Goal: Task Accomplishment & Management: Use online tool/utility

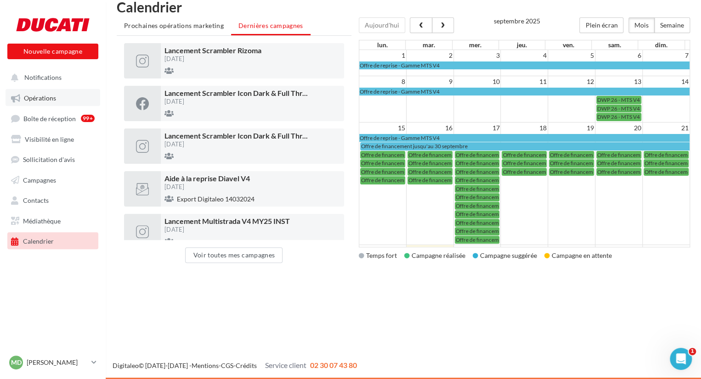
scroll to position [144, 0]
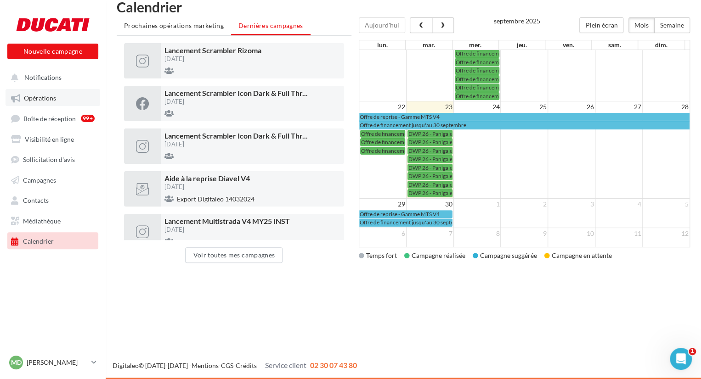
click at [69, 96] on link "Opérations" at bounding box center [53, 97] width 95 height 17
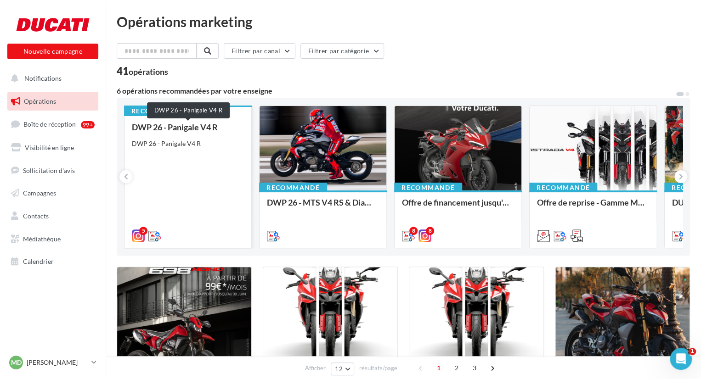
click at [185, 128] on div "DWP 26 - Panigale V4 R" at bounding box center [188, 127] width 112 height 9
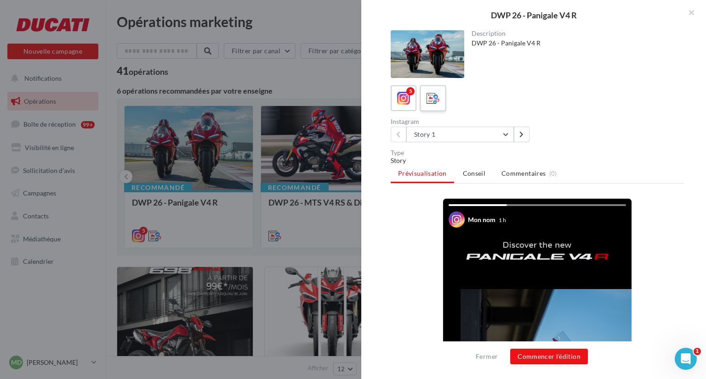
click at [434, 98] on icon at bounding box center [432, 98] width 13 height 13
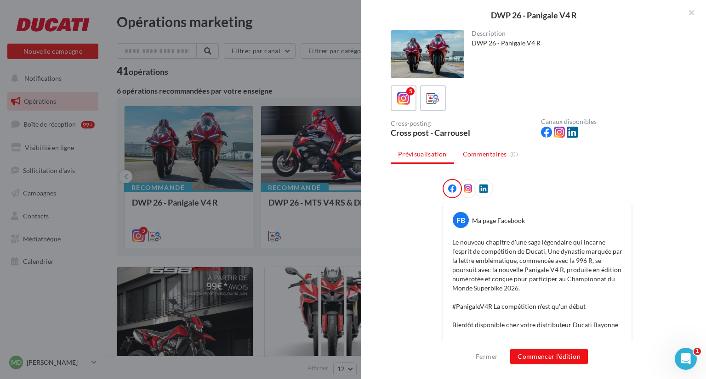
click at [476, 156] on span "Commentaires" at bounding box center [485, 154] width 44 height 9
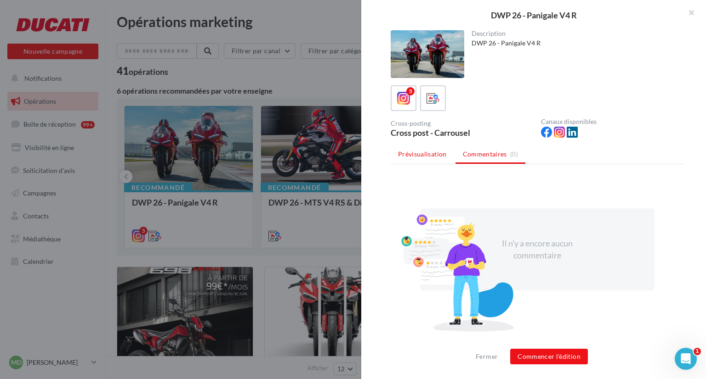
click at [433, 155] on span "Prévisualisation" at bounding box center [422, 154] width 49 height 8
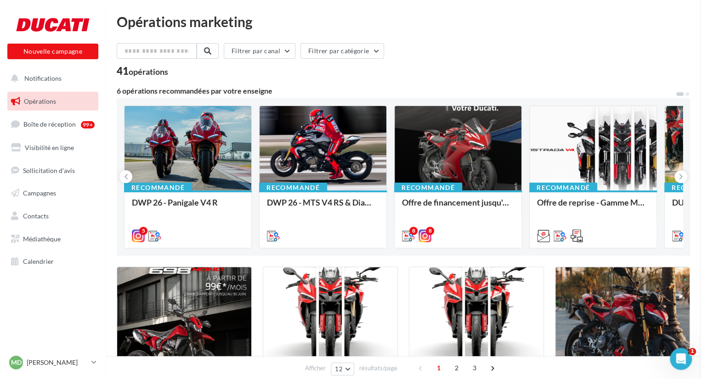
click at [44, 126] on span "Boîte de réception" at bounding box center [49, 124] width 52 height 8
